Goal: Task Accomplishment & Management: Manage account settings

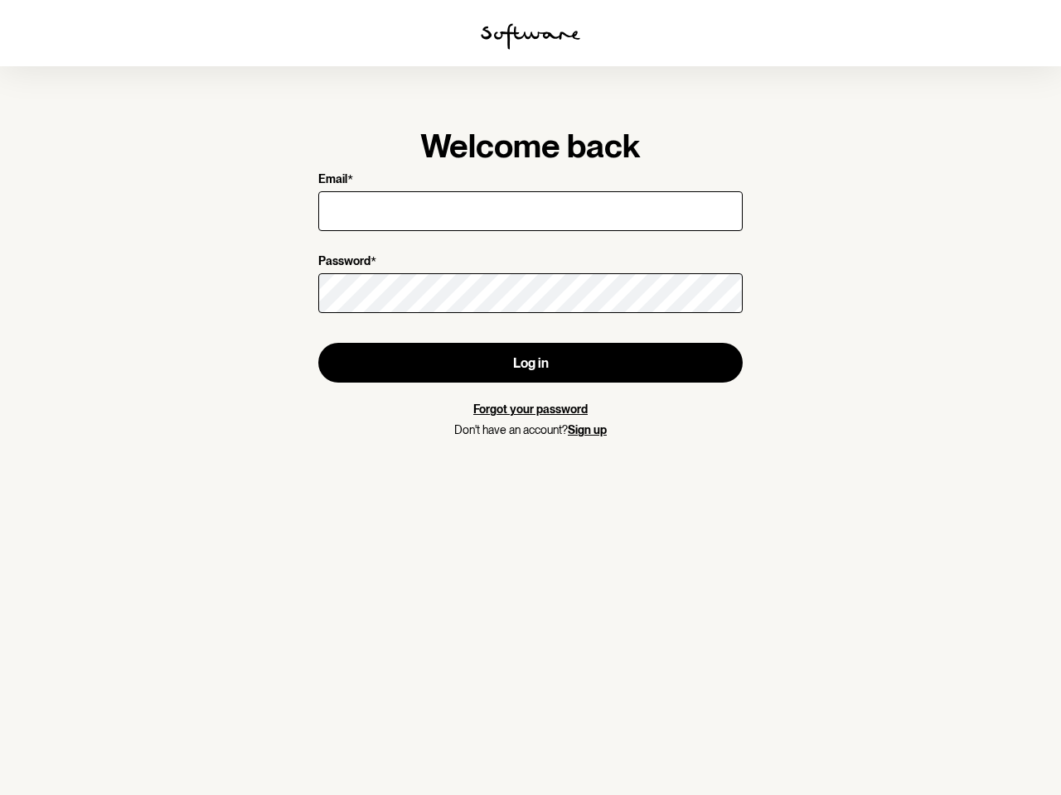
click at [530, 36] on img at bounding box center [530, 36] width 99 height 27
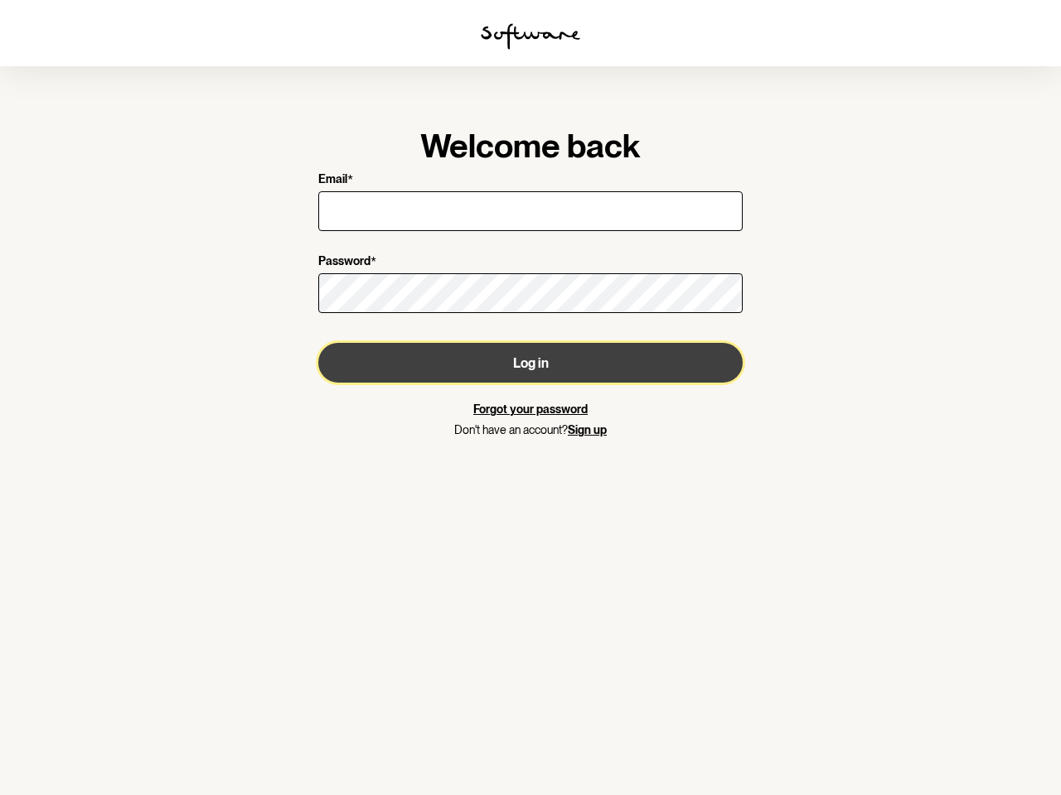
click at [530, 363] on button "Log in" at bounding box center [530, 363] width 424 height 40
